Goal: Check status: Check status

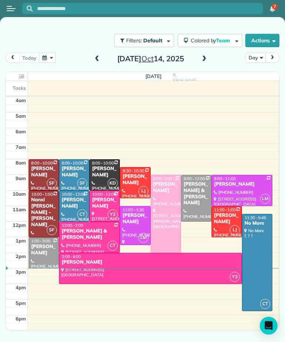
click at [197, 61] on div "[DATE]" at bounding box center [150, 59] width 119 height 12
click at [206, 54] on span at bounding box center [204, 59] width 8 height 11
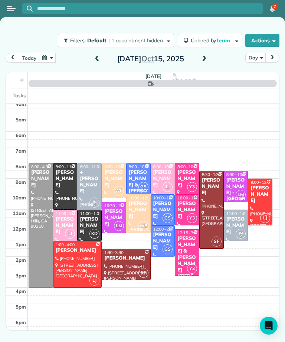
scroll to position [4, 0]
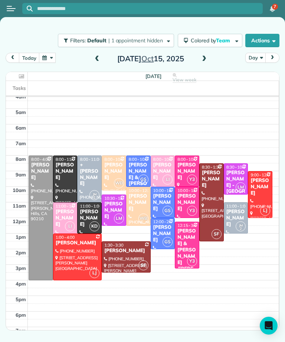
click at [140, 198] on div "[PERSON_NAME]" at bounding box center [139, 202] width 20 height 19
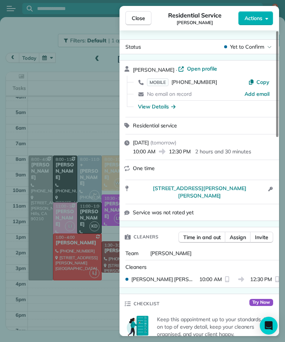
click at [140, 20] on span "Close" at bounding box center [138, 17] width 13 height 7
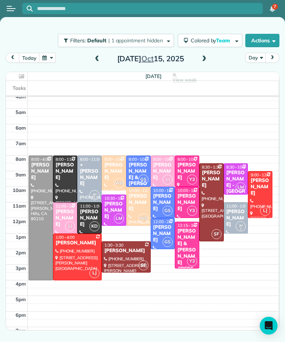
click at [240, 210] on div "[PERSON_NAME]" at bounding box center [236, 218] width 20 height 19
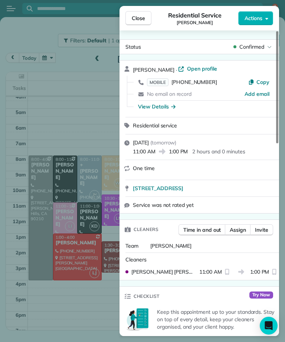
click at [108, 67] on div "Close Residential Service [PERSON_NAME] Actions Status Confirmed [PERSON_NAME] …" at bounding box center [142, 171] width 285 height 342
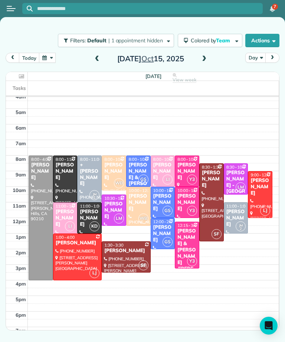
click at [136, 22] on div "Filters: Default | 1 appointment hidden Colored by Team Color by Cleaner Color …" at bounding box center [142, 161] width 285 height 289
click at [200, 67] on div "[DATE] Day [DATE] [DATE] View week $3,015.00 45.75 Man Hours 21 Appointments 0%…" at bounding box center [143, 179] width 274 height 253
click at [204, 59] on span at bounding box center [204, 59] width 8 height 7
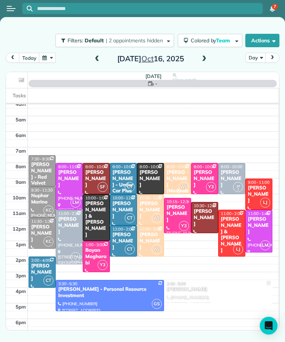
scroll to position [4, 0]
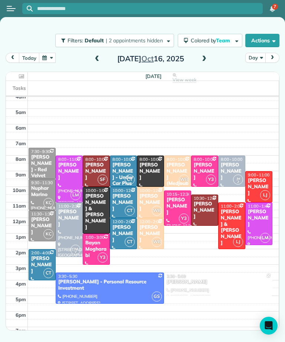
click at [97, 64] on span at bounding box center [97, 59] width 8 height 11
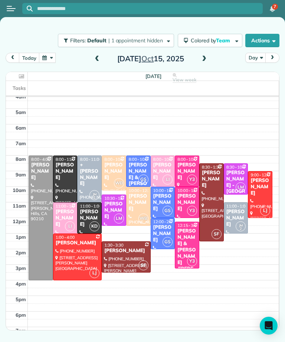
click at [230, 213] on div "[PERSON_NAME]" at bounding box center [236, 218] width 20 height 19
